Goal: Communication & Community: Ask a question

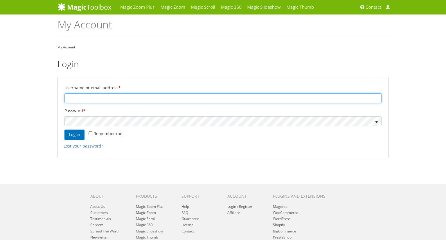
click at [76, 103] on input "Username or email address *" at bounding box center [222, 98] width 317 height 10
type input "teobasio@gmail.com"
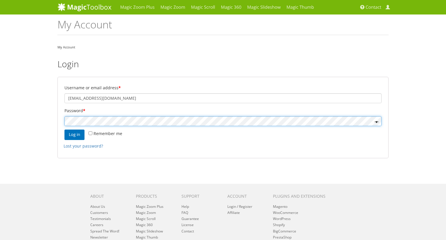
click at [64, 130] on button "Log in" at bounding box center [74, 135] width 20 height 10
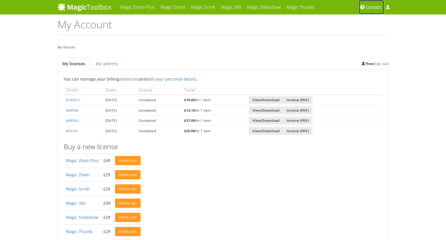
click at [375, 7] on span "Contact" at bounding box center [373, 7] width 16 height 6
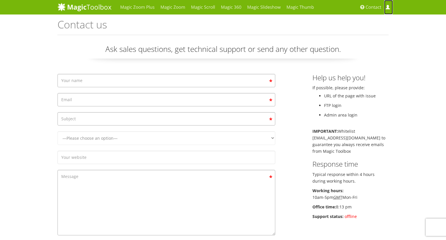
click at [388, 10] on link "My Account" at bounding box center [388, 7] width 9 height 15
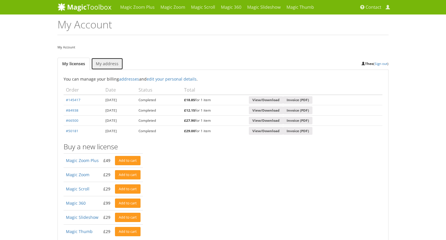
click at [106, 62] on link "My address" at bounding box center [107, 64] width 32 height 12
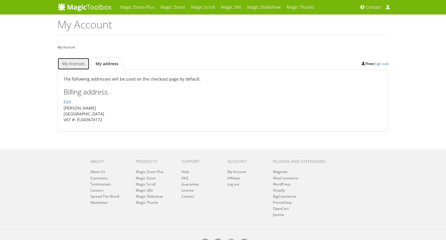
click at [83, 65] on link "My licenses" at bounding box center [73, 64] width 32 height 12
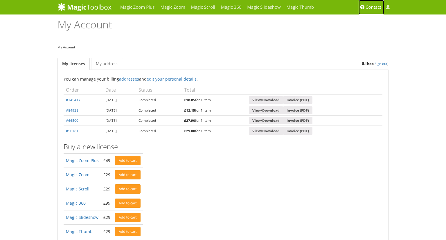
click at [377, 6] on span "Contact" at bounding box center [373, 7] width 16 height 6
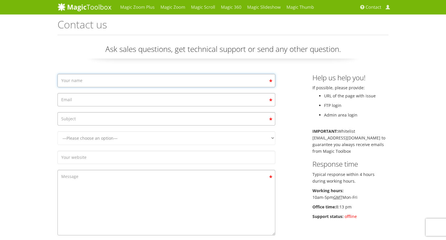
click at [125, 76] on input "Contact form" at bounding box center [166, 80] width 218 height 13
click at [103, 82] on input "Contact form" at bounding box center [166, 80] width 218 height 13
type input "Theo"
type input "info@projecto.gr"
type input "Icons not show at products page Journal Theme"
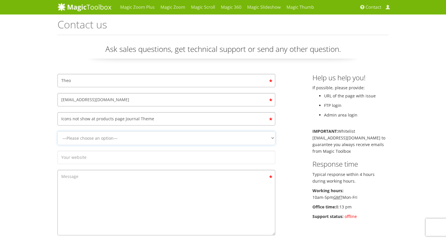
click at [57, 131] on select "—Please choose an option— Magic Zoom Magic Zoom Plus Magic Thumb Magic Slidesho…" at bounding box center [166, 138] width 218 height 14
select select "Magic Zoom Plus"
click option "Magic Zoom Plus" at bounding box center [0, 0] width 0 height 0
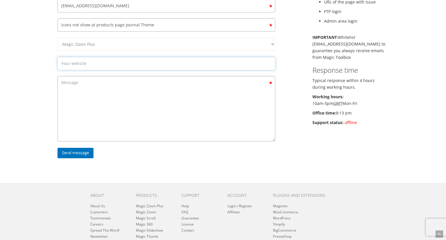
click at [83, 64] on input "Contact form" at bounding box center [166, 63] width 218 height 13
type input "www.snowshop.gr"
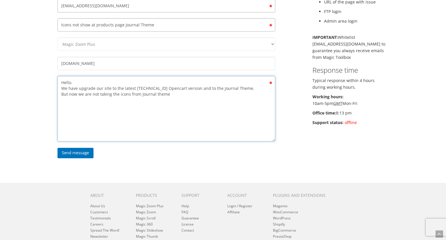
paste textarea "https://prnt.sc/1osltlBIbUH5"
click at [166, 91] on textarea "Hello. We have upgrade our site to the latest 3.0.4.1 Opencart version and to t…" at bounding box center [166, 109] width 218 height 66
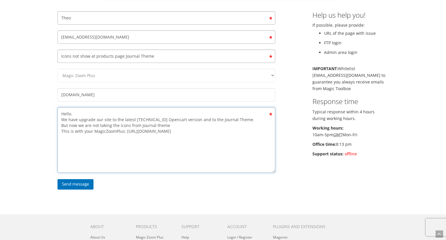
click at [197, 129] on textarea "Hello. We have upgrade our site to the latest 3.0.4.1 Opencart version and to t…" at bounding box center [166, 140] width 218 height 66
paste textarea "https://prnt.sc/hgqzvPPl5M8_"
paste textarea "https://www.snowshop.gr/admin user: Debuger pass: Debuger File Manager: https:/…"
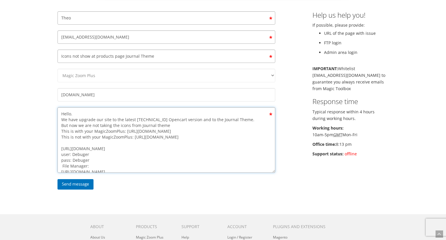
scroll to position [20, 0]
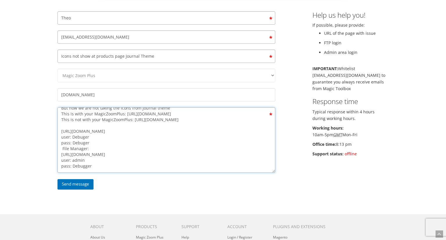
click at [63, 119] on textarea "Hello. We have upgrade our site to the latest 3.0.4.1 Opencart version and to t…" at bounding box center [166, 140] width 218 height 66
click at [63, 144] on textarea "Hello. We have upgrade our site to the latest 3.0.4.1 Opencart version and to t…" at bounding box center [166, 140] width 218 height 66
click at [97, 160] on textarea "Hello. We have upgrade our site to the latest 3.0.4.1 Opencart version and to t…" at bounding box center [166, 140] width 218 height 66
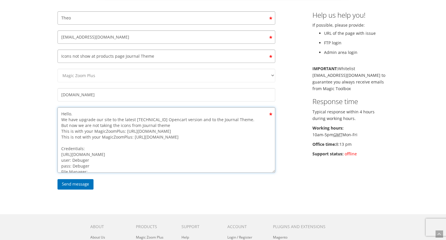
click at [169, 124] on textarea "Hello. We have upgrade our site to the latest 3.0.4.1 Opencart version and to t…" at bounding box center [166, 140] width 218 height 66
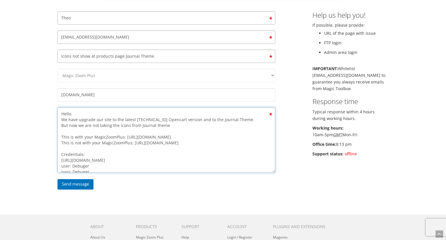
click at [176, 124] on textarea "Hello. We have upgrade our site to the latest 3.0.4.1 Opencart version and to t…" at bounding box center [166, 140] width 218 height 66
click at [94, 113] on textarea "Hello. We have upgrade our site to the latest 3.0.4.1 Opencart version and to t…" at bounding box center [166, 140] width 218 height 66
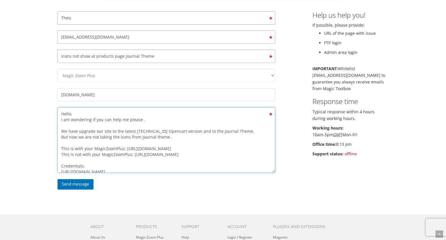
click at [166, 137] on textarea "Hello. I am wondering if you can help me please . We have upgrade our site to t…" at bounding box center [166, 140] width 218 height 66
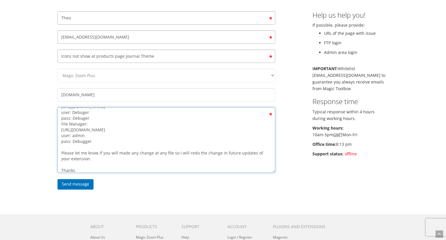
scroll to position [81, 0]
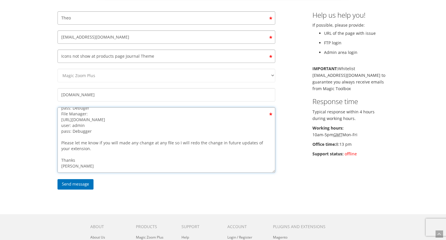
click at [70, 166] on textarea "Hello. I am wondering if you can help me please . We have upgrade our site to t…" at bounding box center [166, 140] width 218 height 66
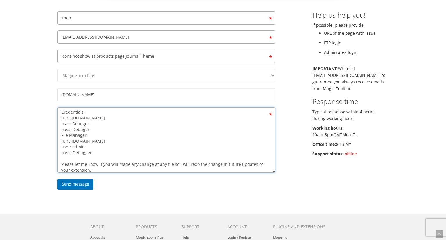
scroll to position [0, 0]
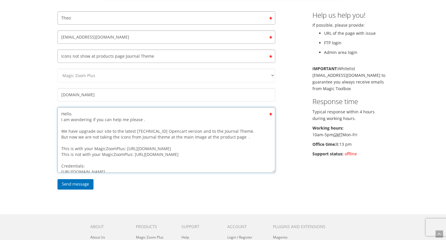
drag, startPoint x: 73, startPoint y: 169, endPoint x: 46, endPoint y: 99, distance: 75.0
click at [57, 107] on textarea "Hello. I am wondering if you can help me please . We have upgrade our site to t…" at bounding box center [166, 140] width 218 height 66
type textarea "Hello. I am wondering if you can help me please . We have upgrade our site to t…"
click at [3, 114] on div "Magic Zoom Plus Magic Zoom Magic Scroll Magic 360 Magic Slideshow Magic Thumb C…" at bounding box center [223, 130] width 446 height 387
click at [154, 55] on input "Icons not show at products page Journal Theme" at bounding box center [166, 56] width 218 height 13
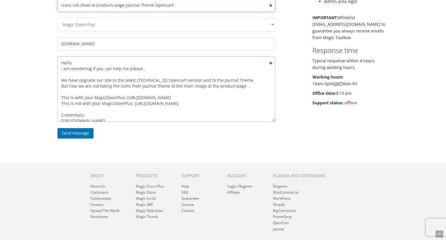
scroll to position [125, 0]
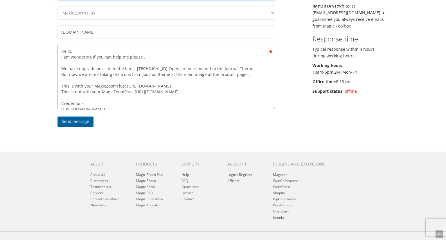
type input "Icons not show at products page Journal Theme Opencart"
click at [68, 122] on input "Send message" at bounding box center [75, 122] width 36 height 10
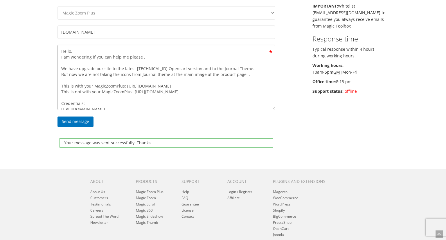
click at [295, 134] on div "Your message was sent successfully. Thanks. Theo info@projecto.gr Icons not sho…" at bounding box center [222, 50] width 339 height 203
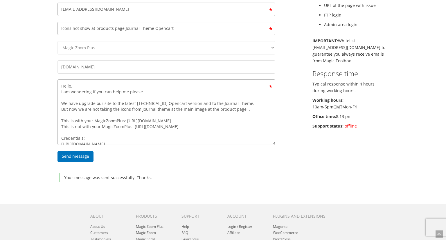
scroll to position [0, 0]
